Goal: Transaction & Acquisition: Purchase product/service

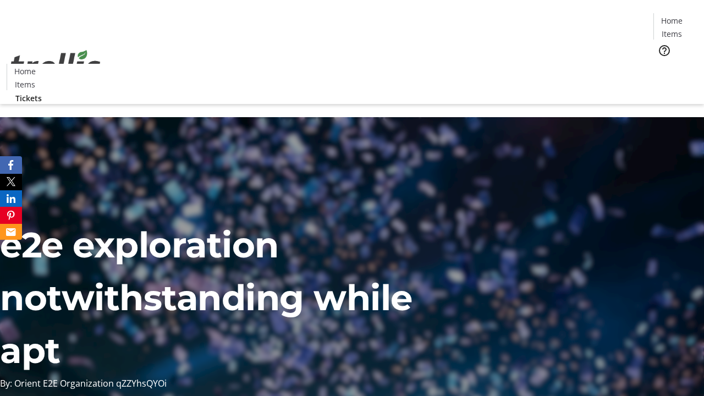
click at [662, 64] on span "Tickets" at bounding box center [675, 70] width 26 height 12
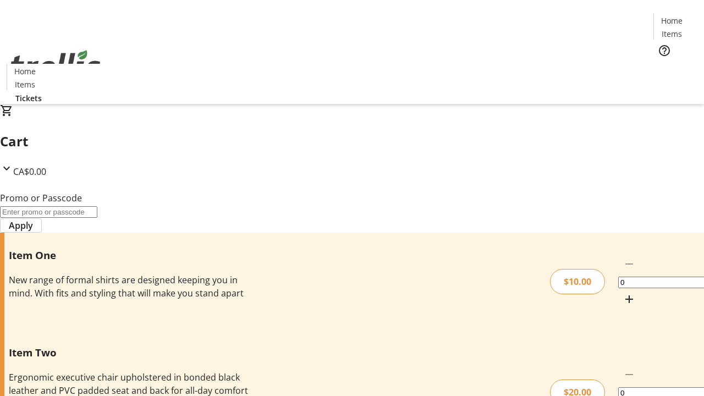
click at [623, 293] on mat-icon "Increment by one" at bounding box center [629, 299] width 13 height 13
type input "1"
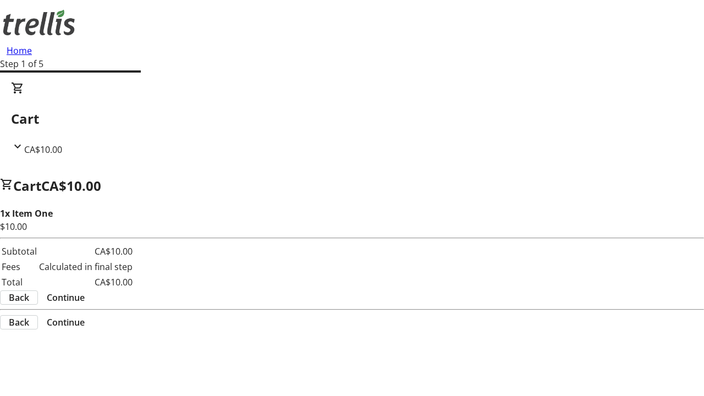
click at [85, 291] on span "Continue" at bounding box center [66, 297] width 38 height 13
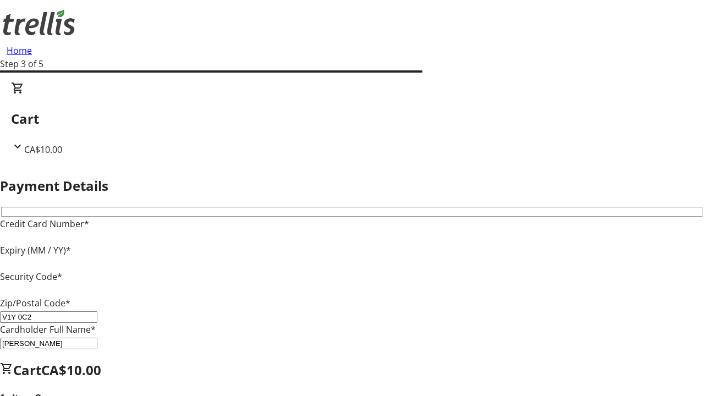
type input "V1Y 0C2"
